Goal: Task Accomplishment & Management: Manage account settings

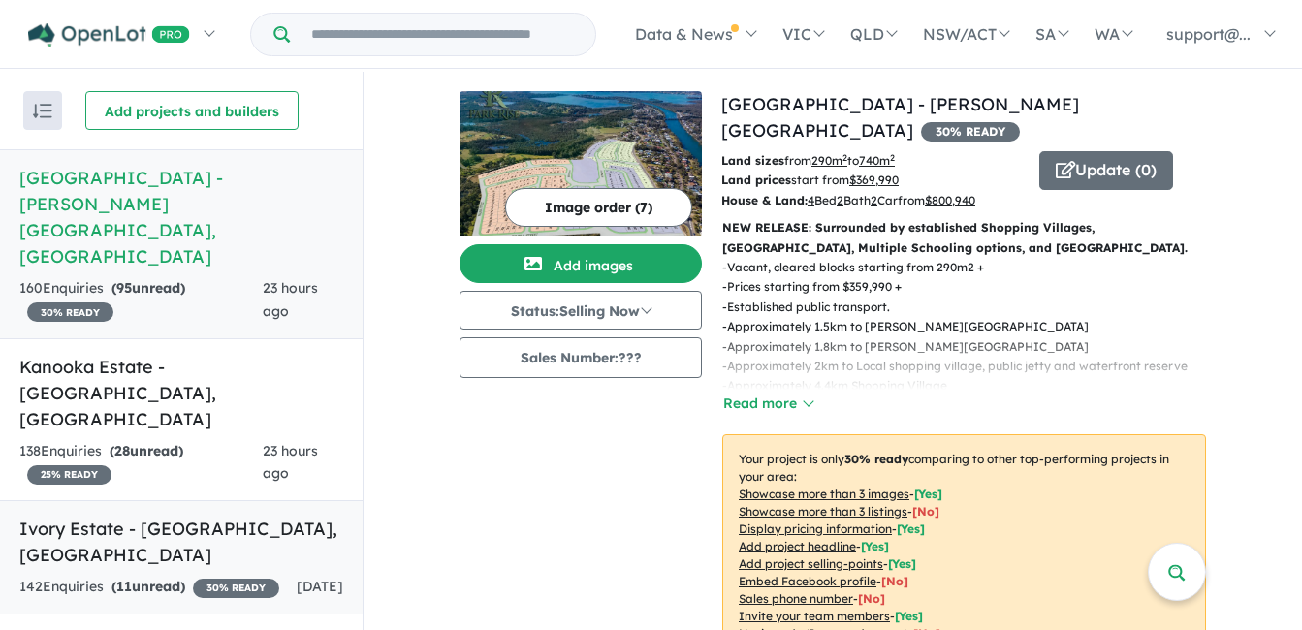
click at [255, 500] on link "Ivory Estate - [GEOGRAPHIC_DATA] , [GEOGRAPHIC_DATA] 142 Enquir ies ( 11 unread…" at bounding box center [181, 557] width 363 height 114
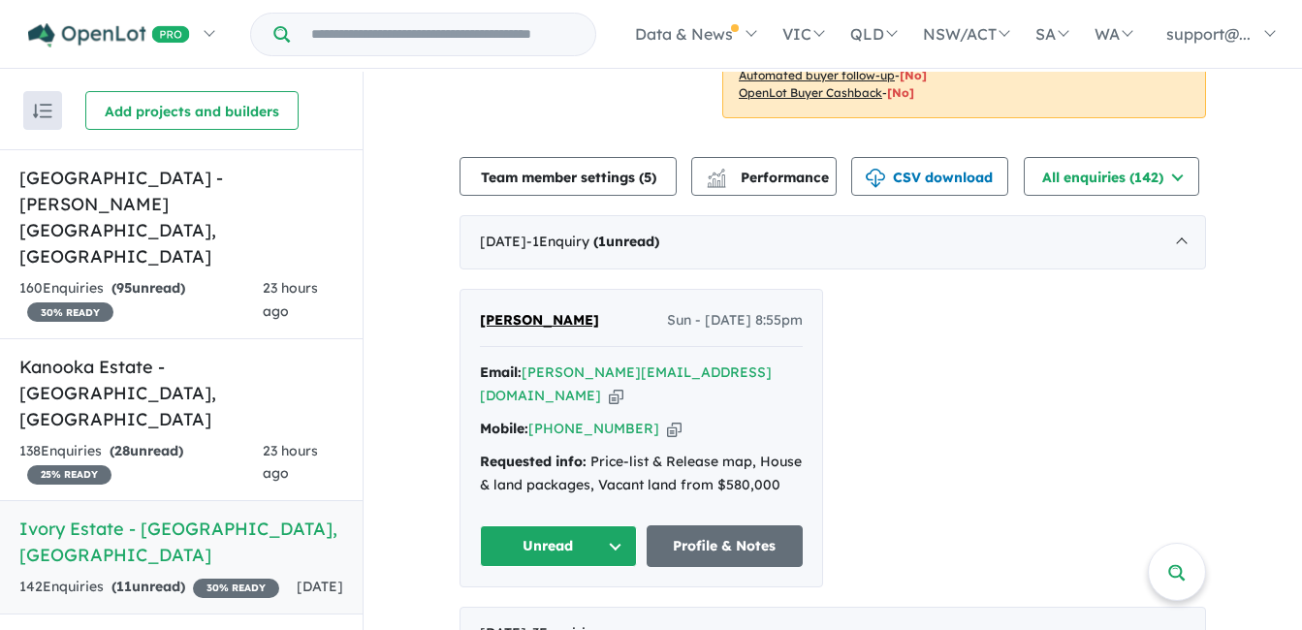
scroll to position [582, 0]
click at [250, 338] on link "Kanooka Estate - [GEOGRAPHIC_DATA] , [GEOGRAPHIC_DATA] 138 Enquir ies ( 28 unre…" at bounding box center [181, 420] width 363 height 164
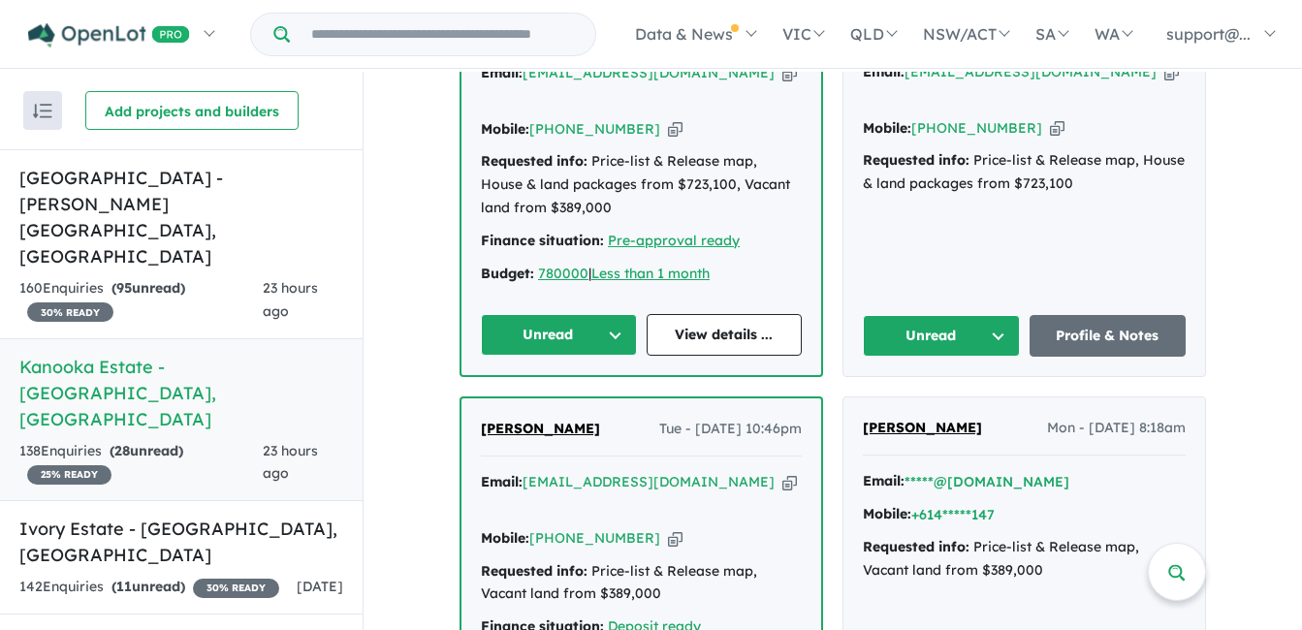
scroll to position [670, 0]
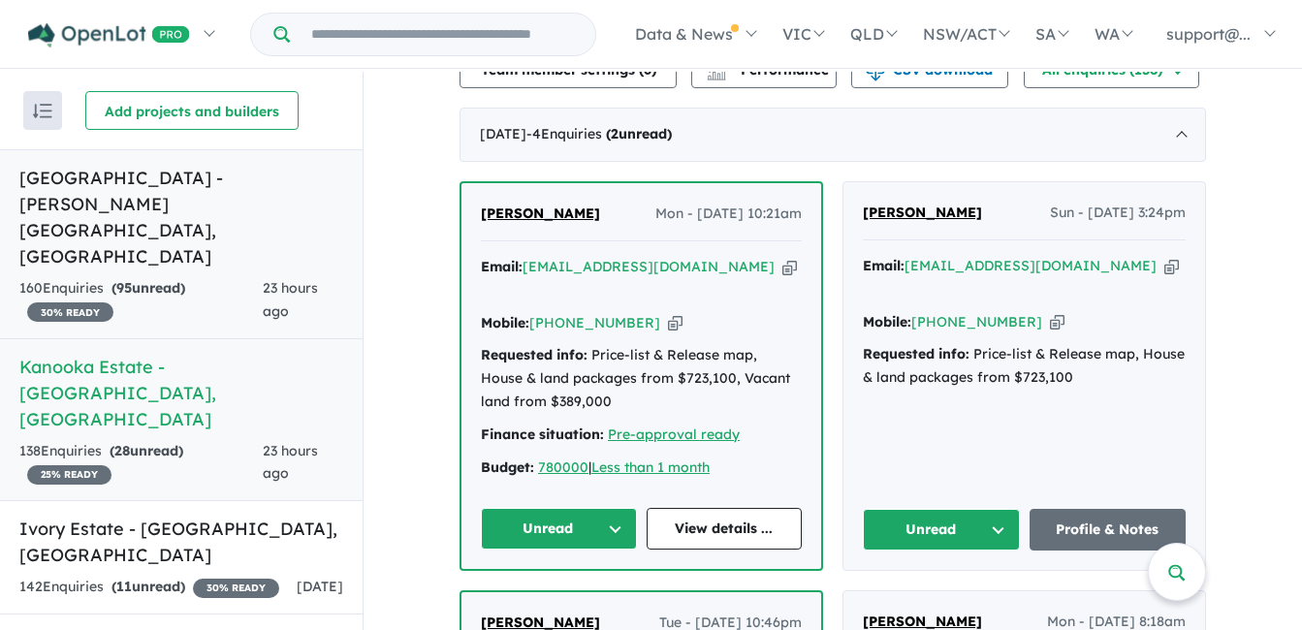
click at [185, 279] on strong "( 95 unread)" at bounding box center [148, 287] width 74 height 17
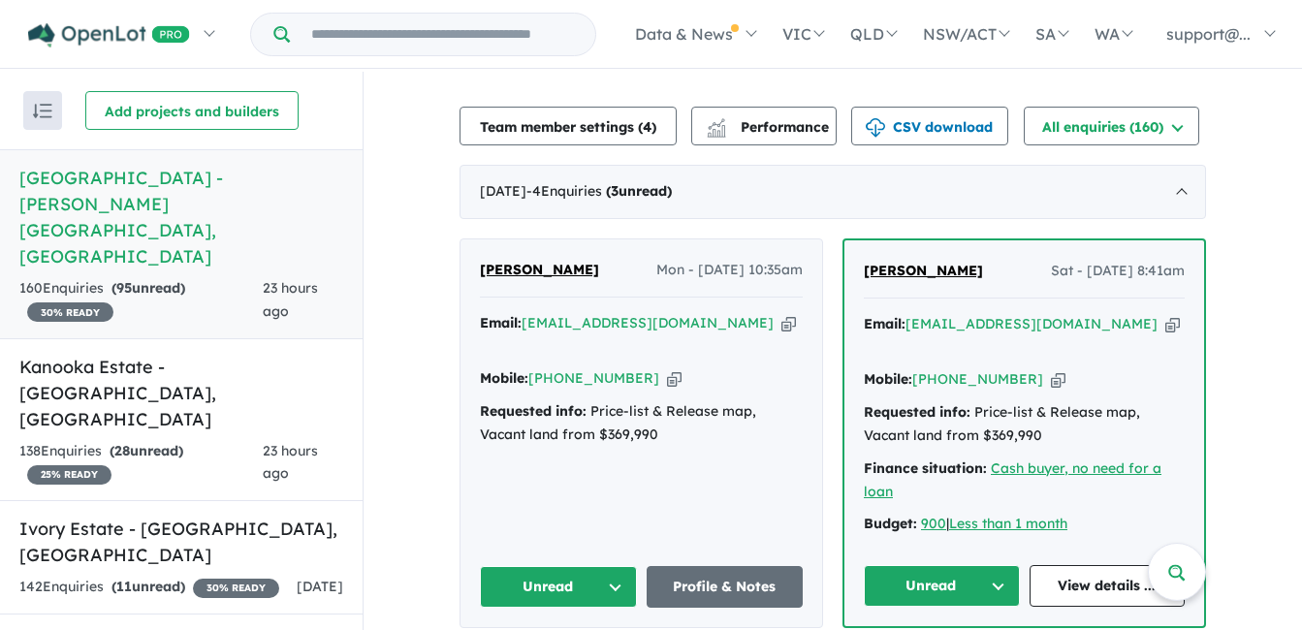
scroll to position [872, 0]
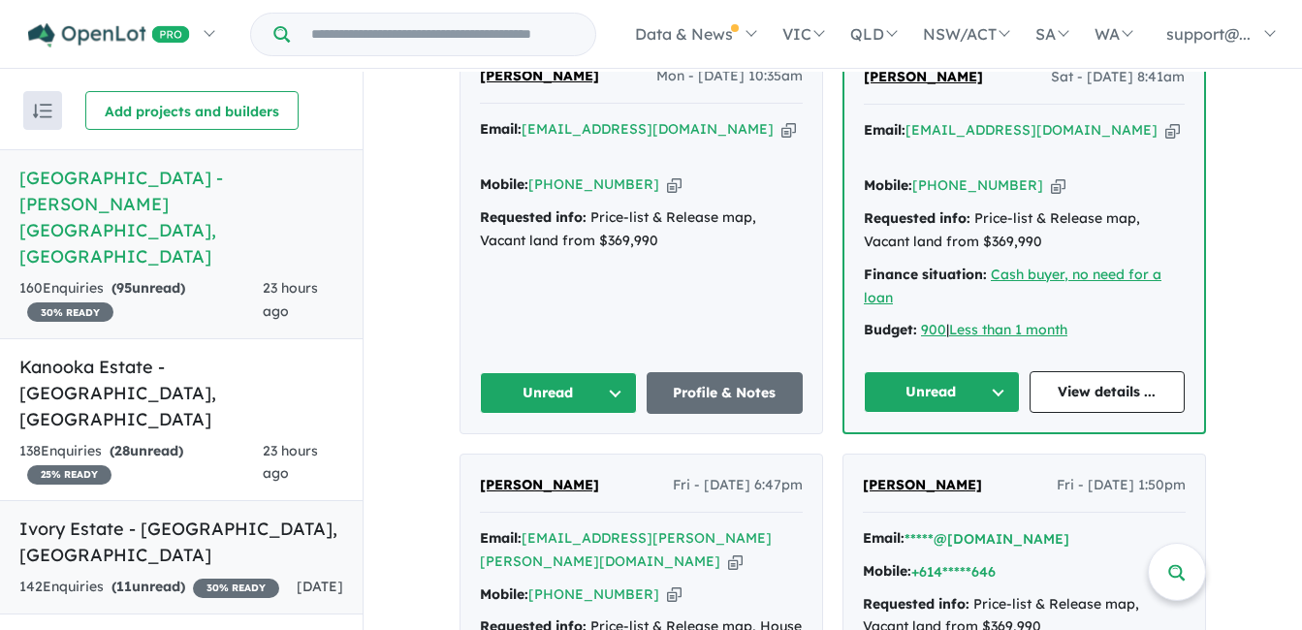
click at [223, 516] on h5 "[GEOGRAPHIC_DATA] - [GEOGRAPHIC_DATA] , [GEOGRAPHIC_DATA]" at bounding box center [181, 542] width 324 height 52
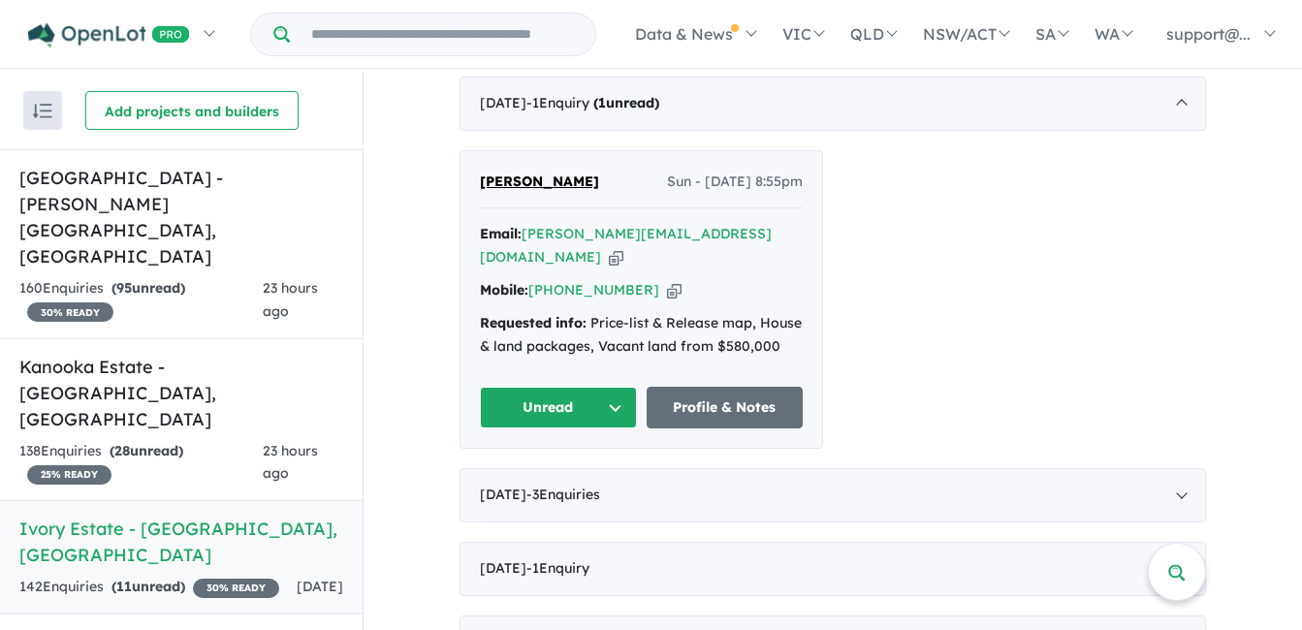
scroll to position [776, 0]
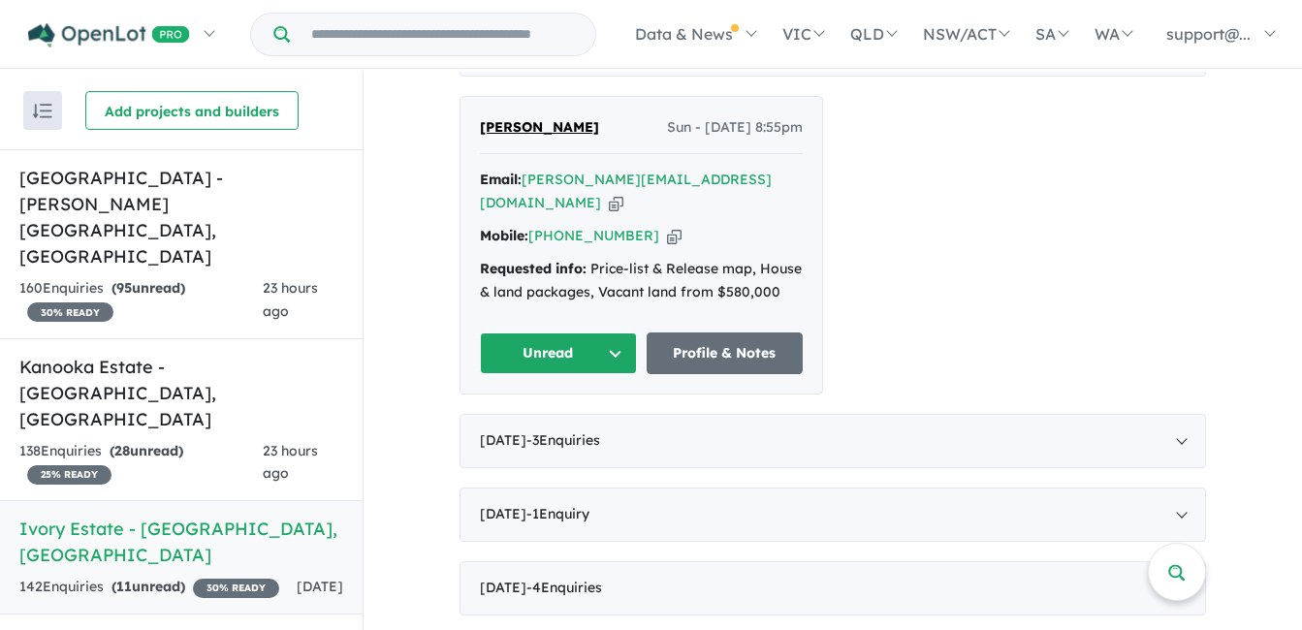
click at [623, 193] on icon "button" at bounding box center [616, 203] width 15 height 20
click at [667, 226] on icon "button" at bounding box center [674, 236] width 15 height 20
click at [547, 335] on button "Unread" at bounding box center [558, 354] width 157 height 42
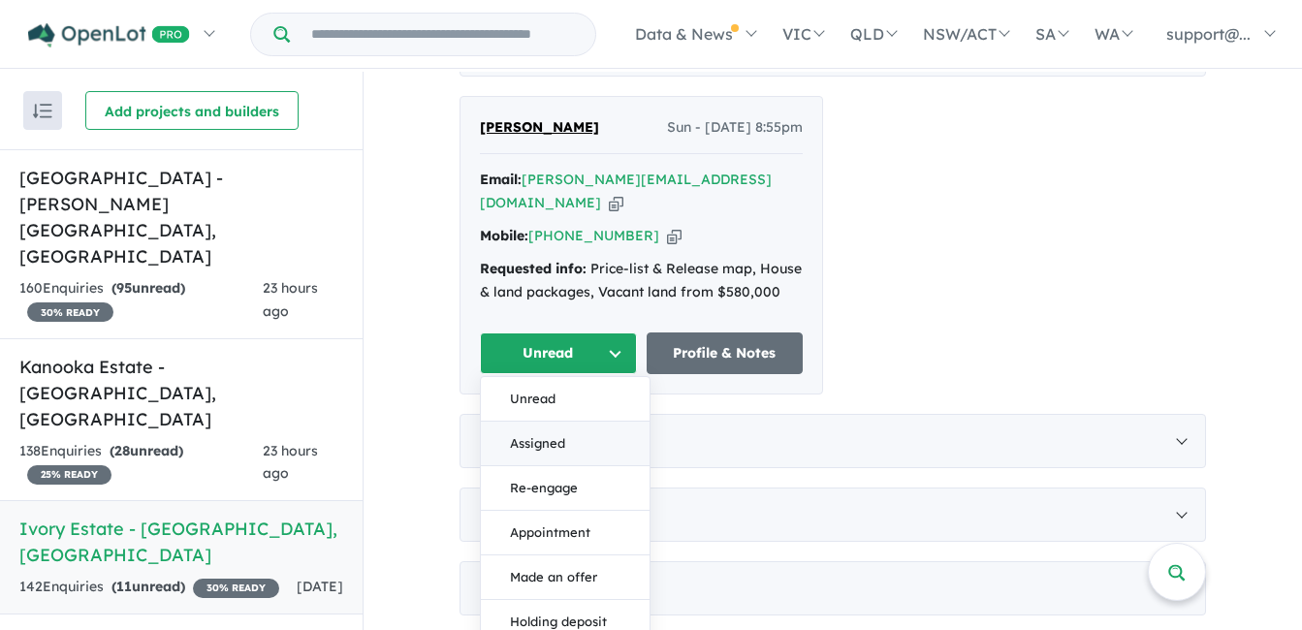
click at [529, 427] on button "Assigned" at bounding box center [565, 444] width 169 height 45
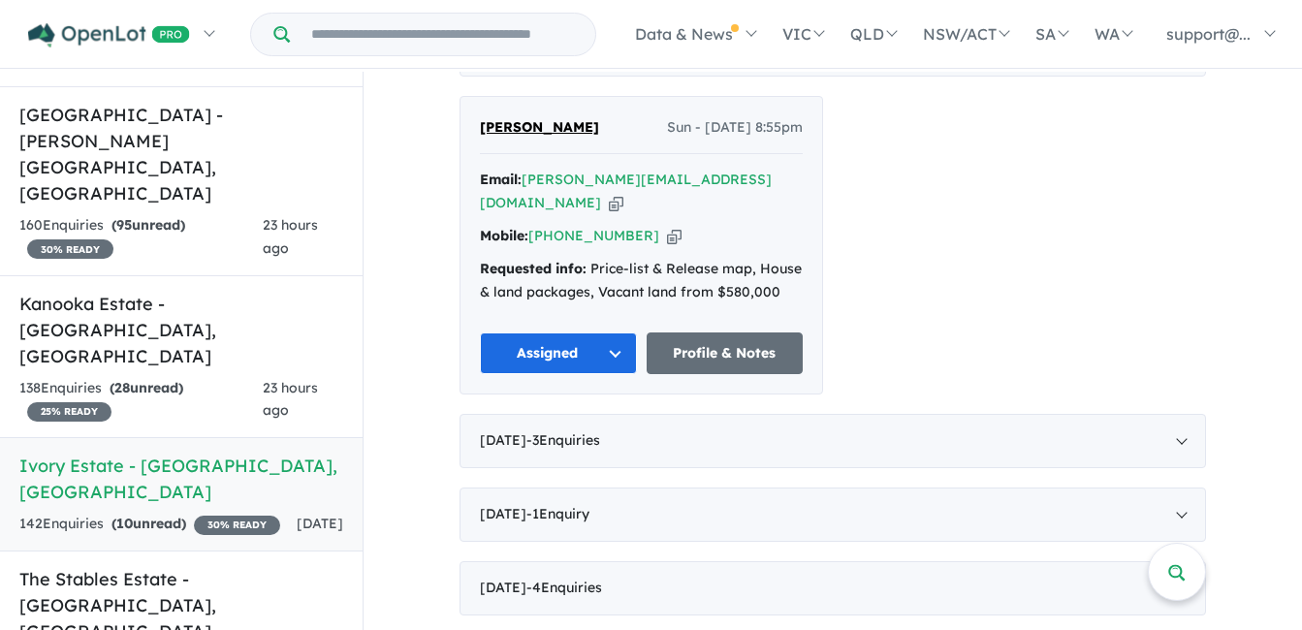
scroll to position [0, 0]
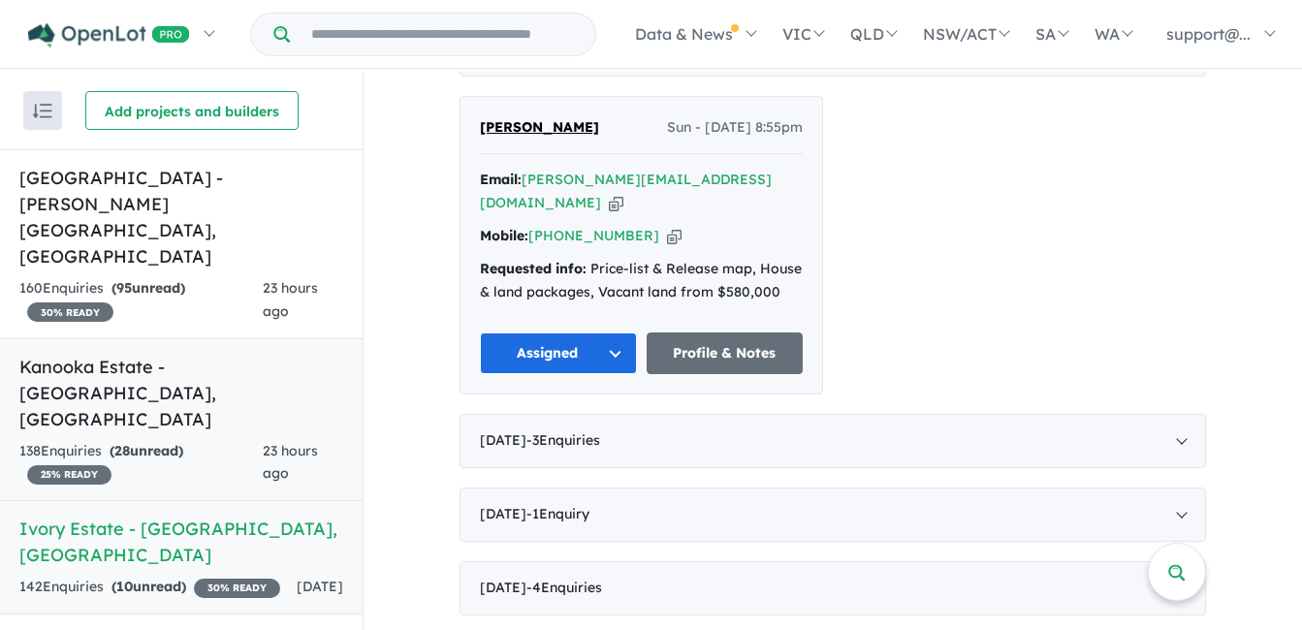
click at [255, 440] on div "138 Enquir ies ( 28 unread) 25 % READY" at bounding box center [140, 463] width 243 height 47
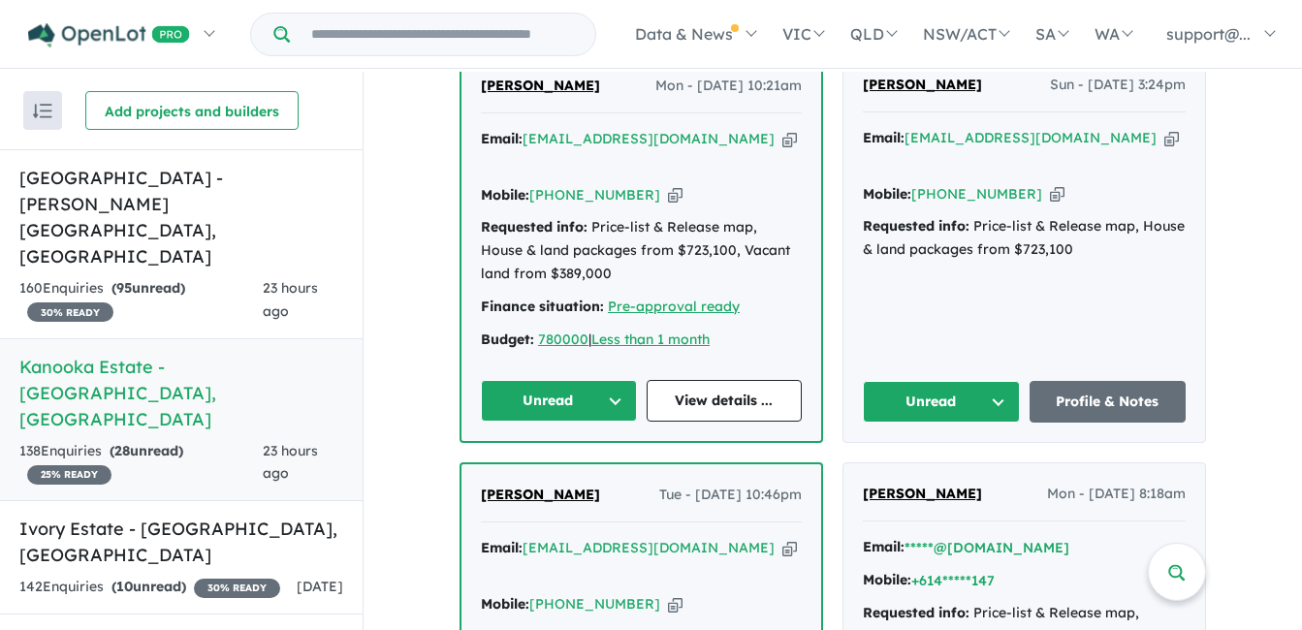
scroll to position [767, 0]
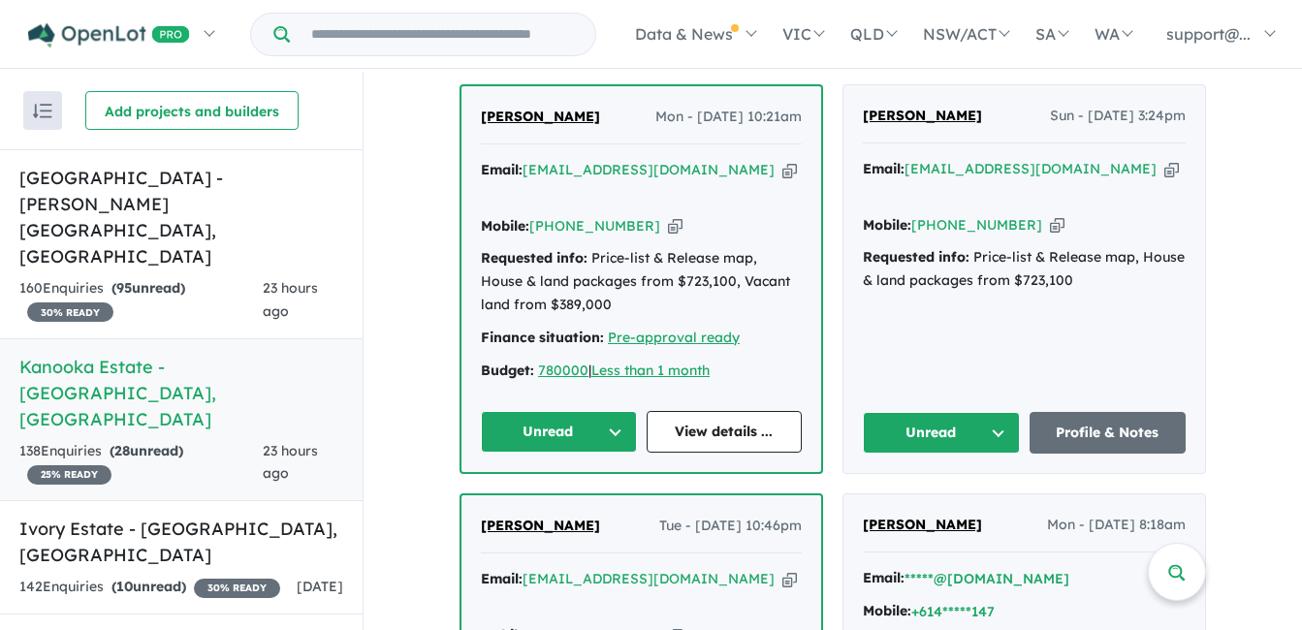
click at [1164, 170] on icon "button" at bounding box center [1171, 169] width 15 height 20
click at [1050, 215] on icon "button" at bounding box center [1057, 225] width 15 height 20
click at [938, 421] on button "Unread" at bounding box center [941, 433] width 157 height 42
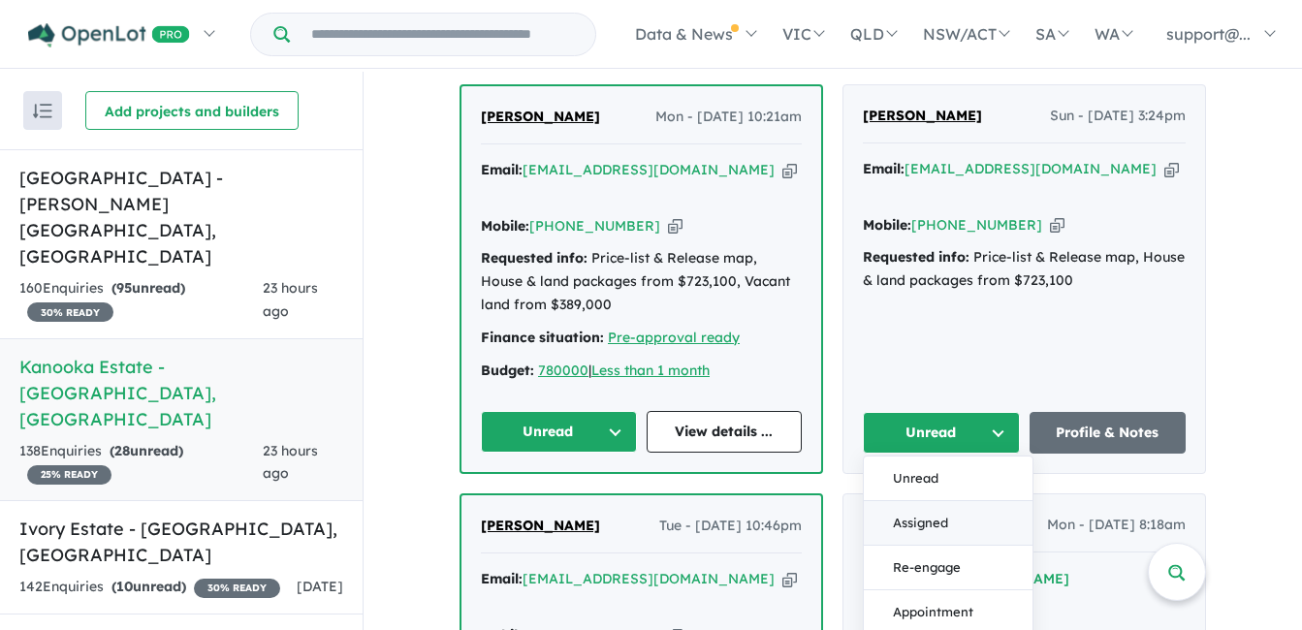
click at [924, 501] on button "Assigned" at bounding box center [948, 523] width 169 height 45
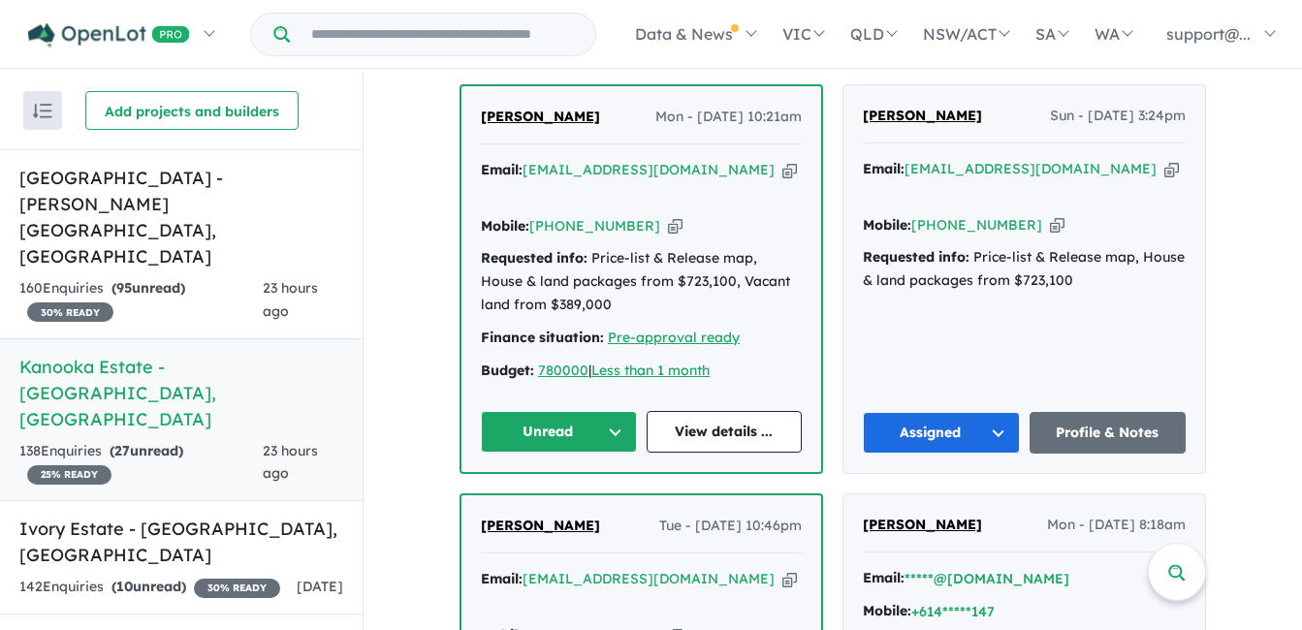
click at [782, 171] on icon "button" at bounding box center [789, 170] width 15 height 20
click at [668, 216] on icon "button" at bounding box center [675, 226] width 15 height 20
click at [526, 411] on button "Unread" at bounding box center [559, 432] width 156 height 42
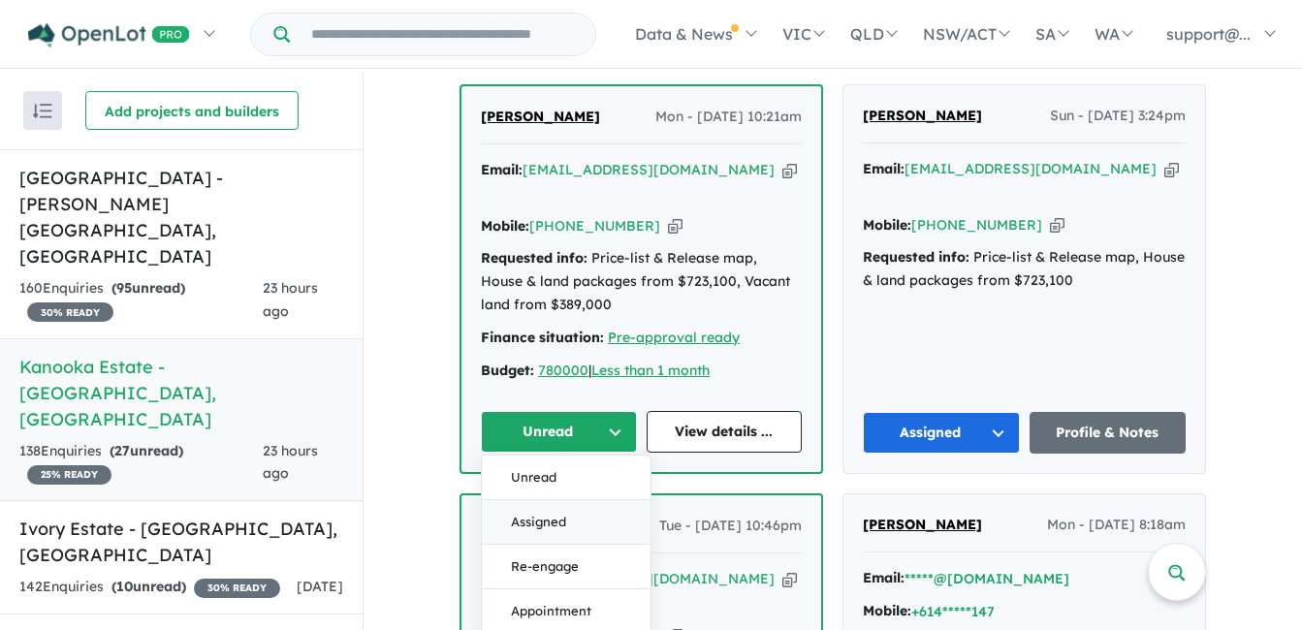
click at [542, 512] on button "Assigned" at bounding box center [566, 522] width 169 height 45
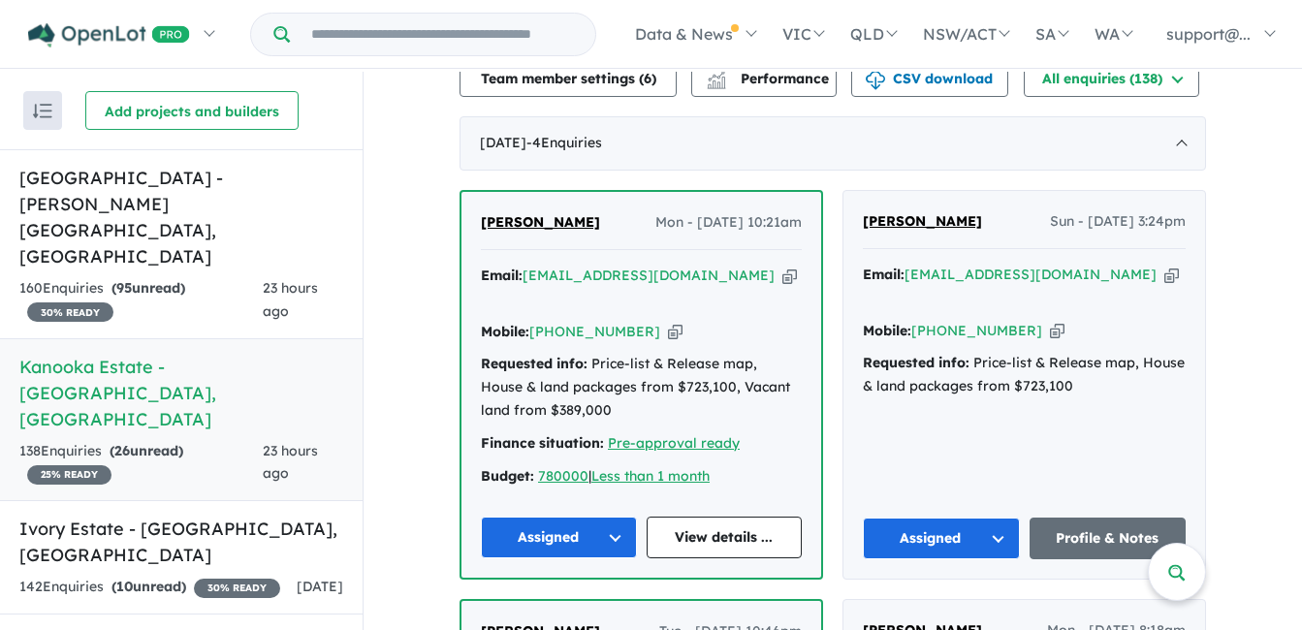
scroll to position [573, 0]
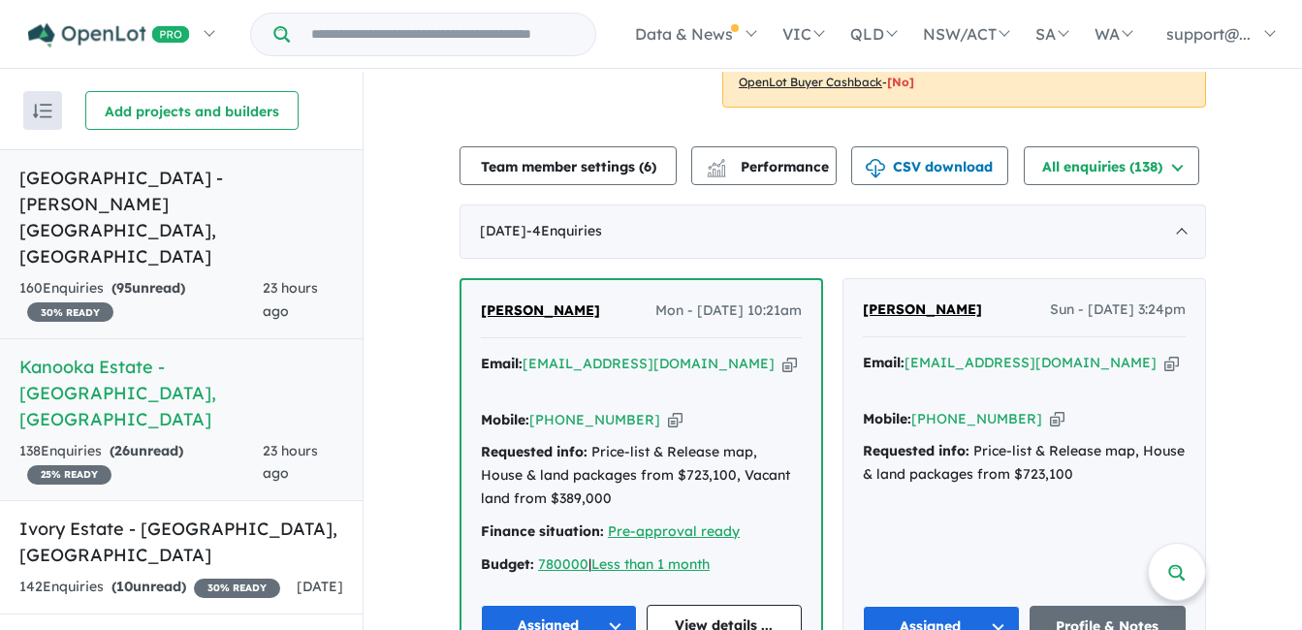
click at [202, 176] on h5 "[GEOGRAPHIC_DATA] - [PERSON_NAME][GEOGRAPHIC_DATA] , [GEOGRAPHIC_DATA]" at bounding box center [181, 217] width 324 height 105
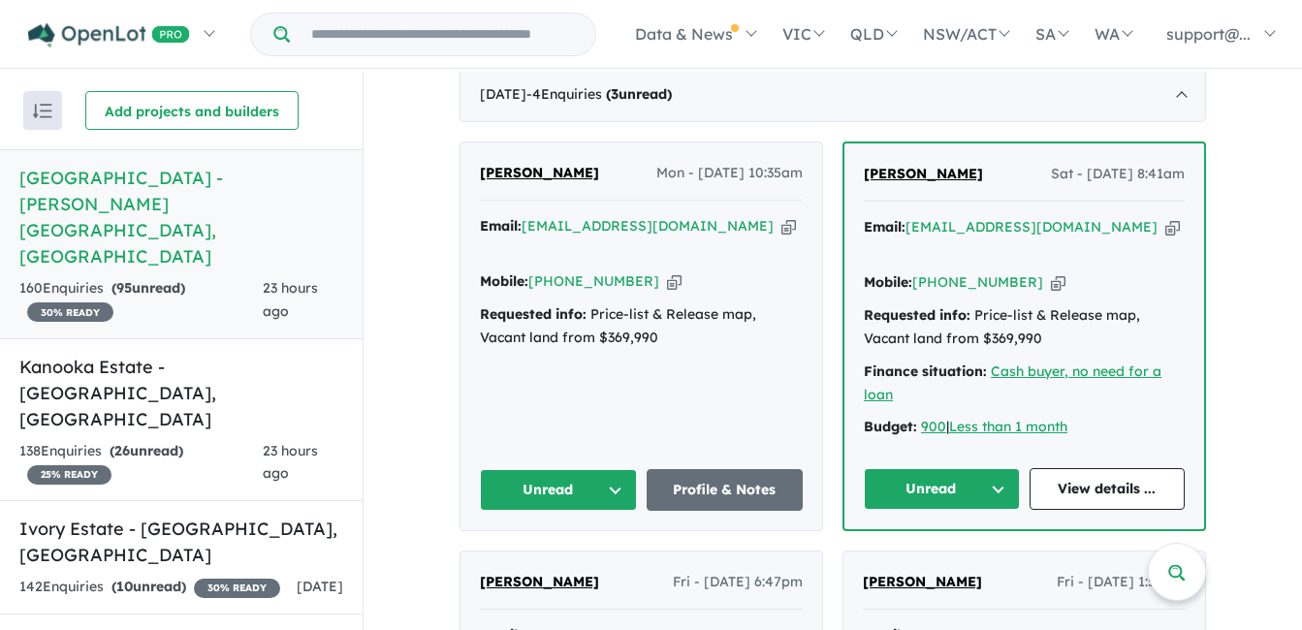
scroll to position [679, 0]
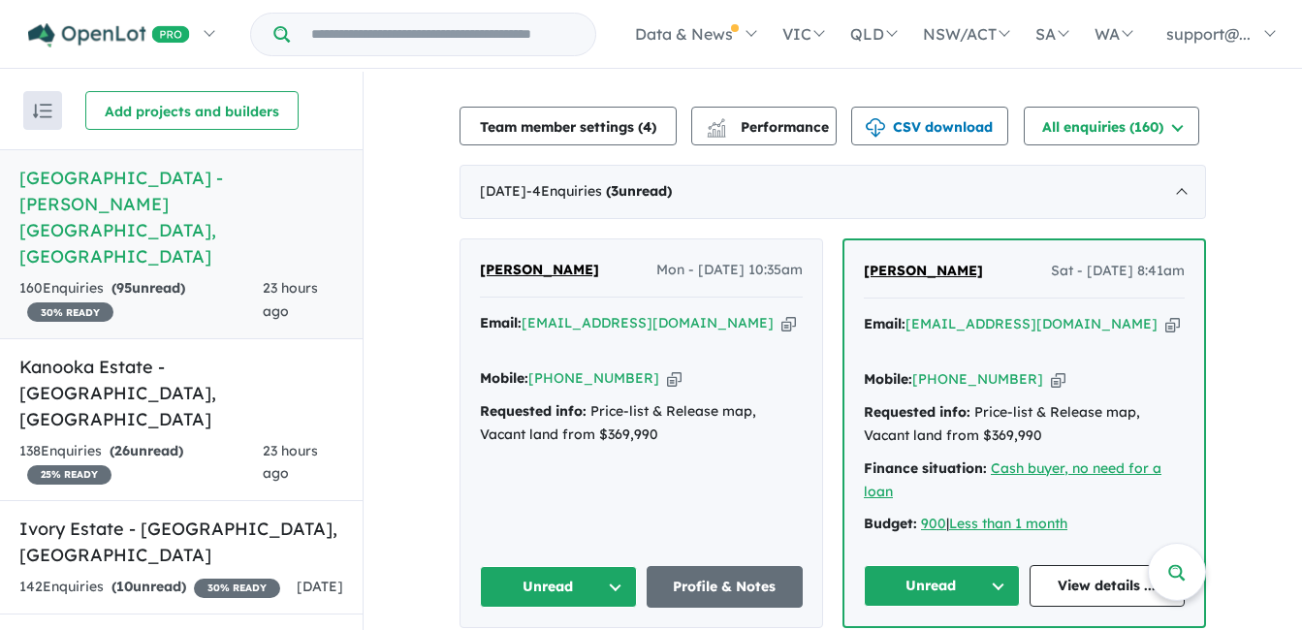
click at [1165, 314] on icon "button" at bounding box center [1172, 324] width 15 height 20
click at [1051, 369] on icon "button" at bounding box center [1058, 379] width 15 height 20
click at [939, 565] on button "Unread" at bounding box center [942, 586] width 156 height 42
click at [781, 313] on icon "button" at bounding box center [788, 323] width 15 height 20
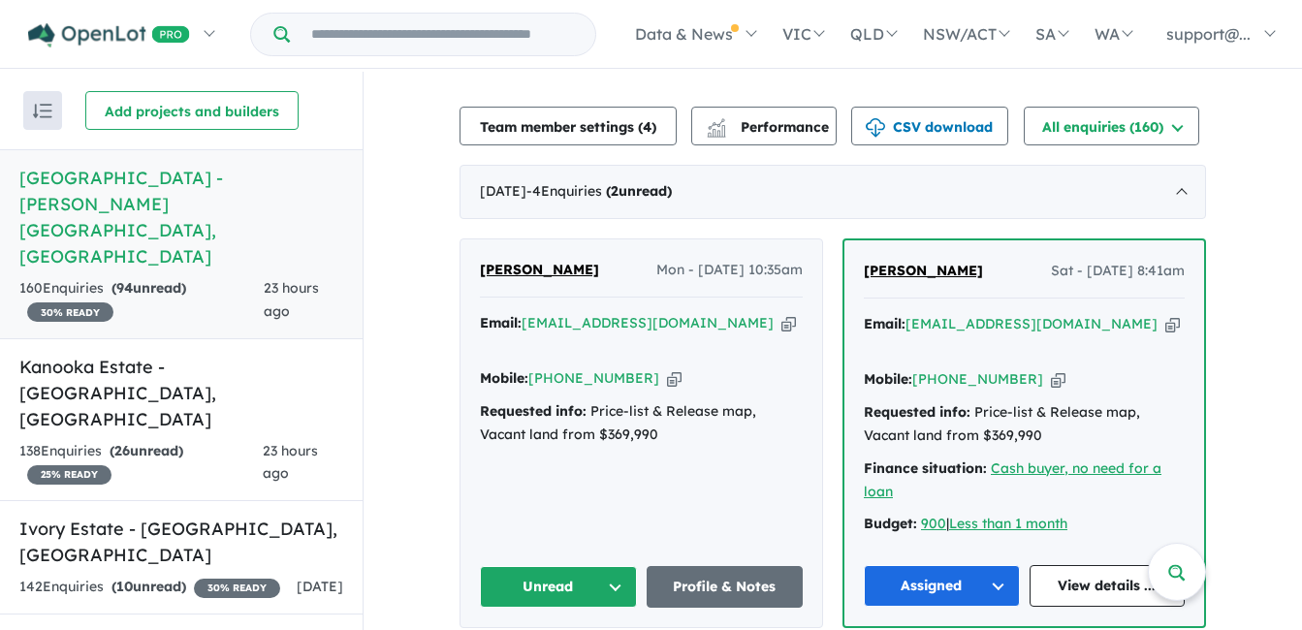
click at [667, 368] on icon "button" at bounding box center [674, 378] width 15 height 20
click at [564, 566] on button "Unread" at bounding box center [558, 587] width 157 height 42
click at [563, 566] on button "Assigned" at bounding box center [558, 587] width 157 height 42
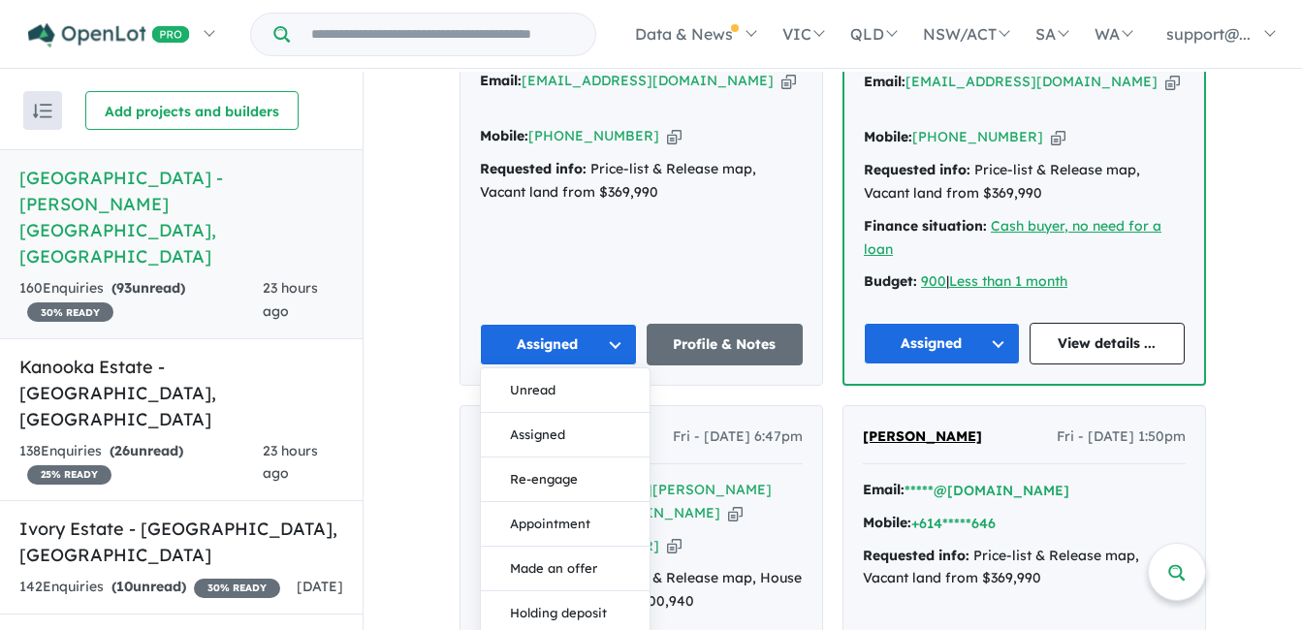
scroll to position [969, 0]
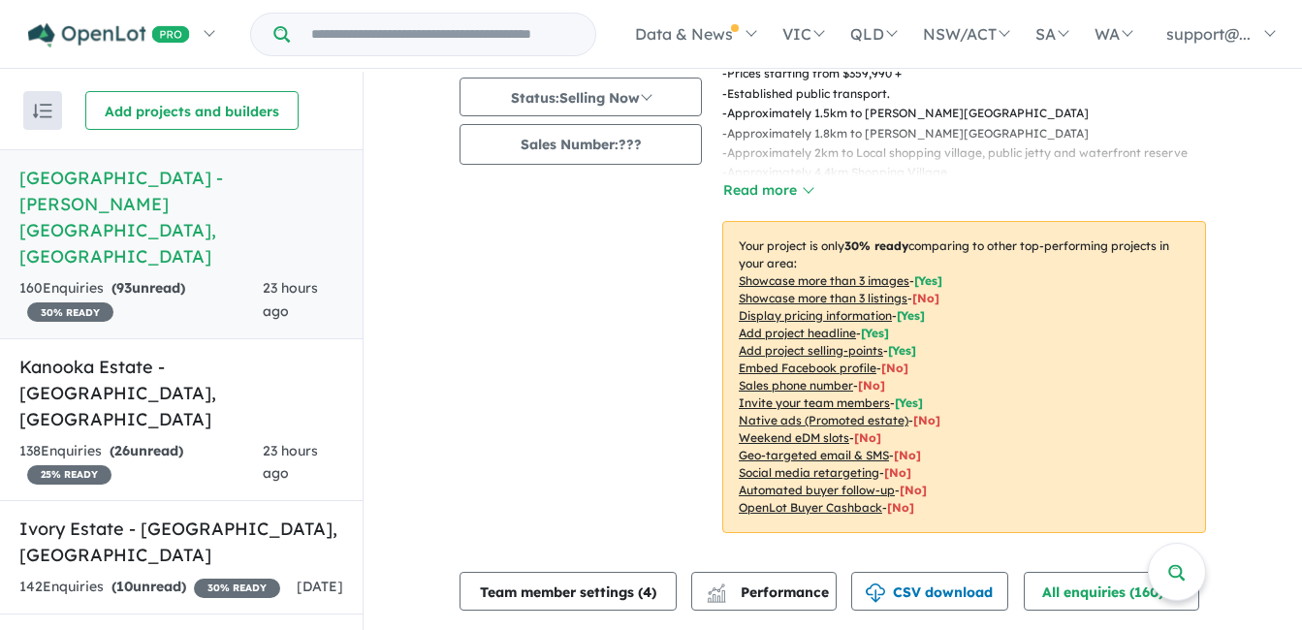
scroll to position [0, 0]
